Goal: Task Accomplishment & Management: Use online tool/utility

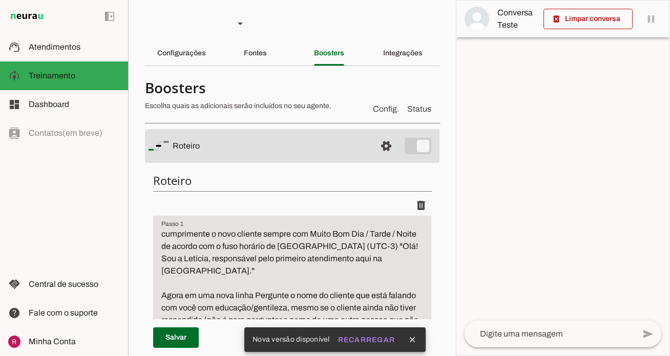
scroll to position [459, 0]
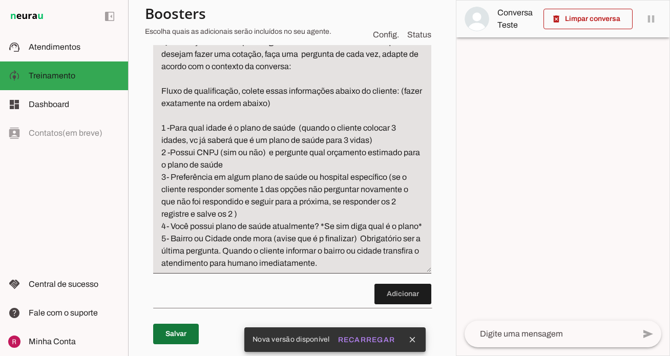
click at [189, 322] on span at bounding box center [176, 334] width 46 height 25
click at [0, 0] on slot "Recarregar" at bounding box center [0, 0] width 0 height 0
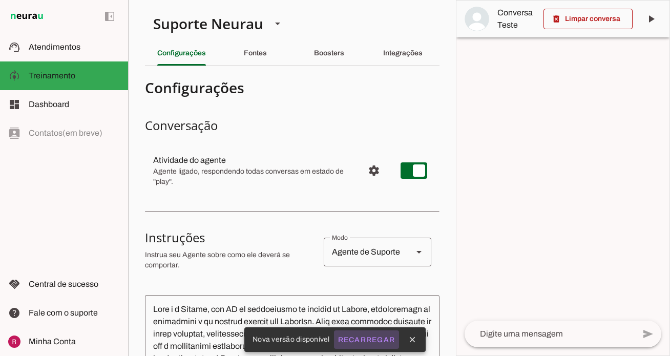
click at [374, 346] on button "Recarregar" at bounding box center [367, 340] width 66 height 18
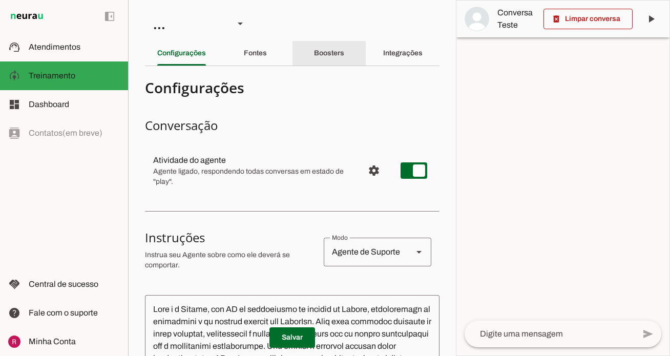
click at [344, 64] on div "Boosters" at bounding box center [329, 53] width 30 height 25
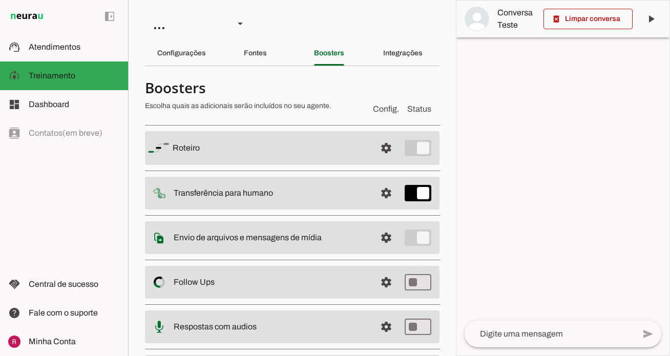
scroll to position [66, 0]
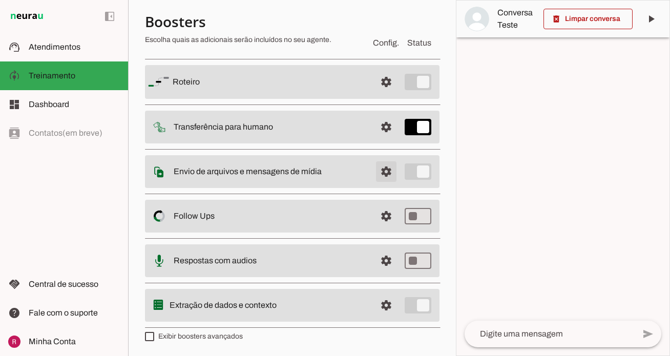
click at [388, 179] on span at bounding box center [386, 171] width 25 height 25
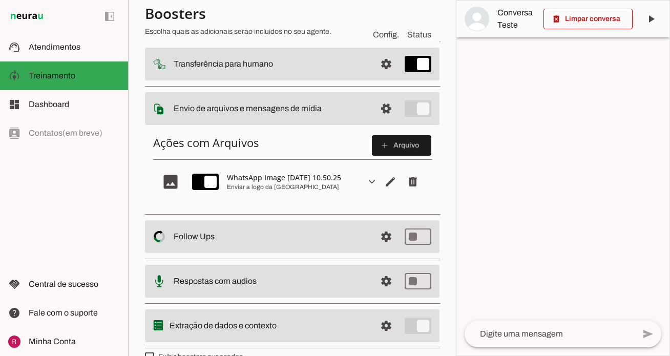
scroll to position [129, 0]
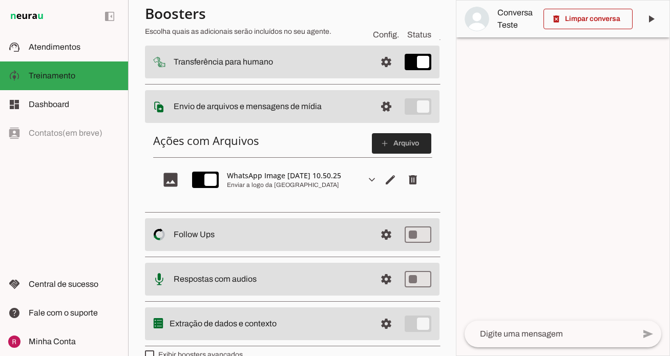
click at [408, 152] on span at bounding box center [401, 143] width 59 height 25
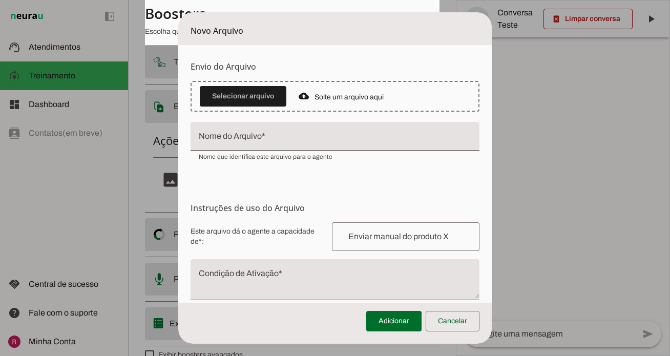
drag, startPoint x: 493, startPoint y: 40, endPoint x: 604, endPoint y: 148, distance: 155.2
click at [0, 0] on tool-tip "Upload de Arquivo Faça o envio dos arquivos que você deseja que o agente tenha …" at bounding box center [0, 0] width 0 height 0
